Goal: Check status

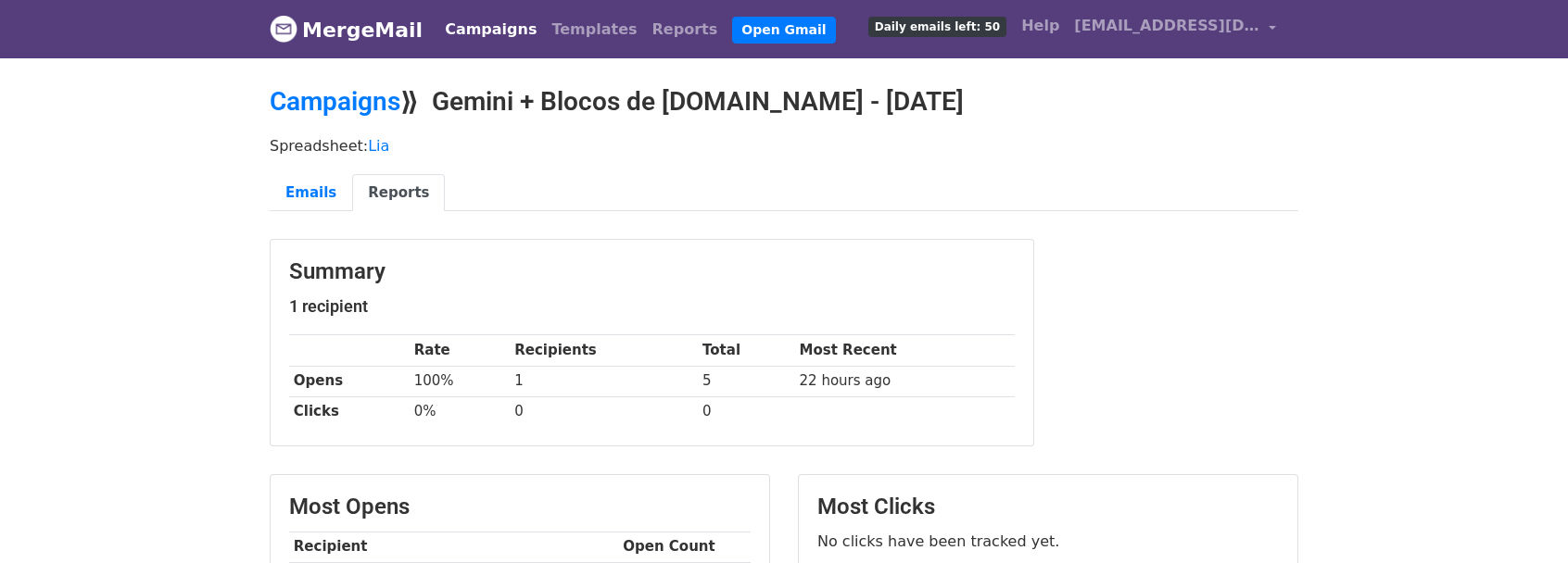
click at [845, 381] on td "22 hours ago" at bounding box center [904, 382] width 220 height 31
click at [300, 199] on link "Emails" at bounding box center [311, 194] width 82 height 38
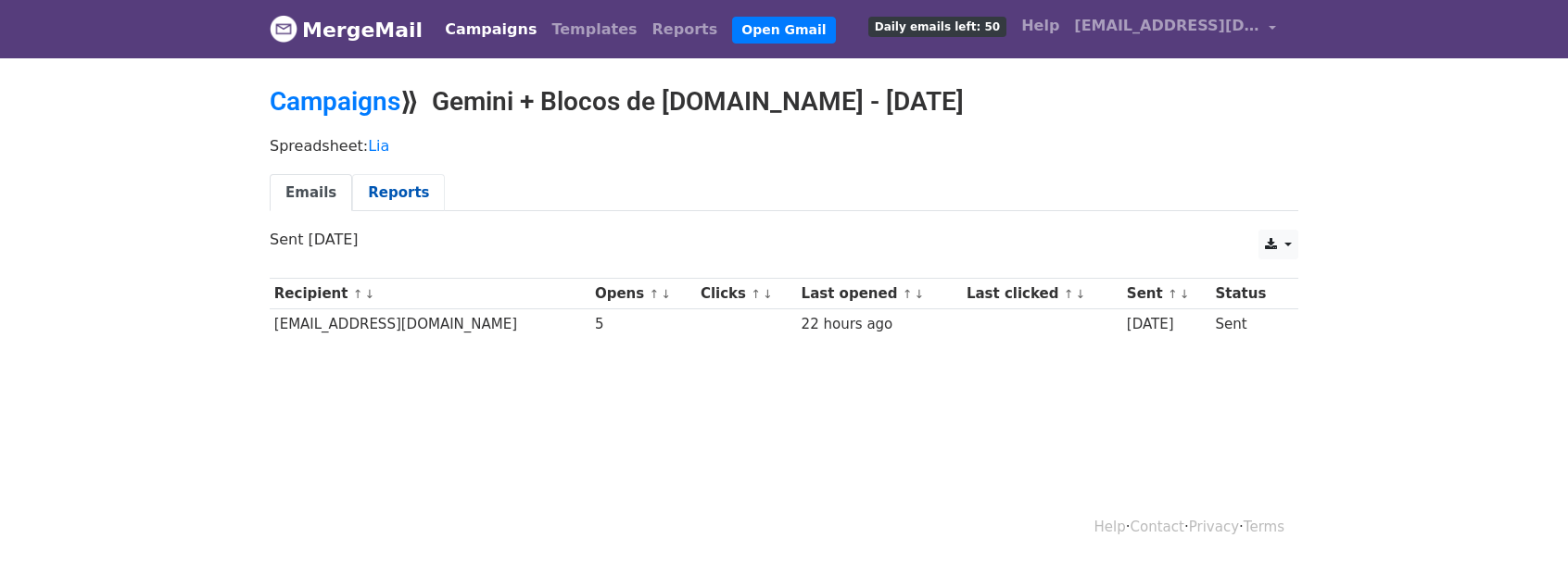
click at [397, 197] on link "Reports" at bounding box center [398, 194] width 93 height 38
